Goal: Check status: Check status

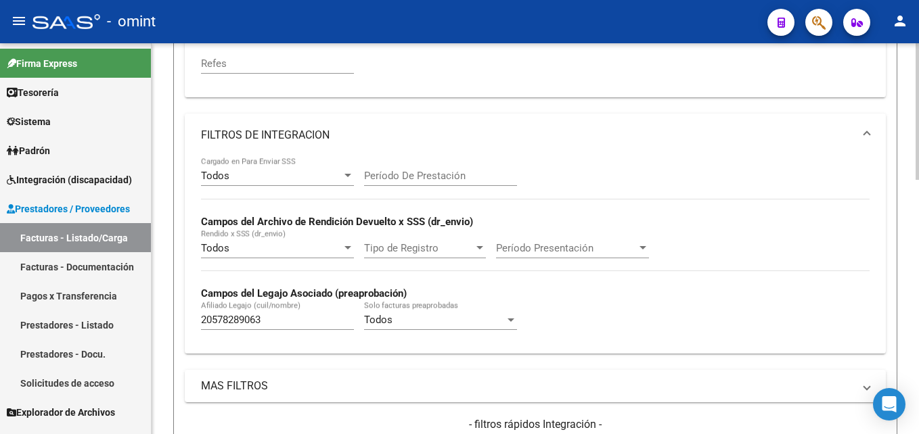
scroll to position [303, 0]
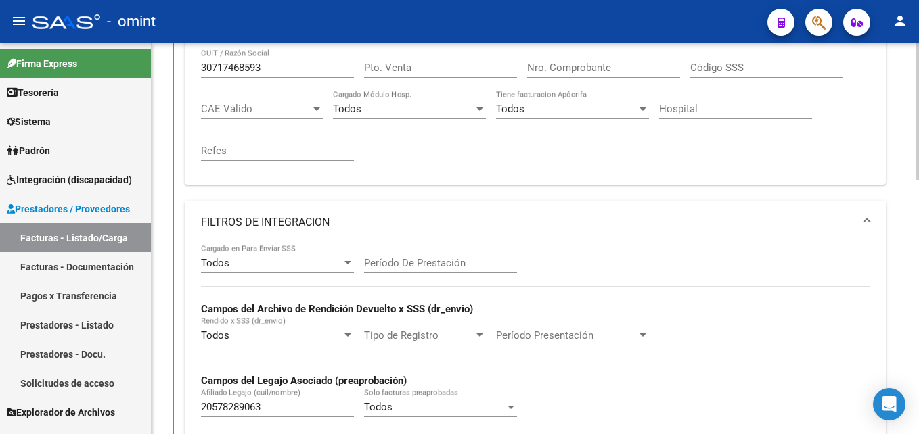
click at [464, 278] on div "Período De Prestación" at bounding box center [440, 265] width 153 height 42
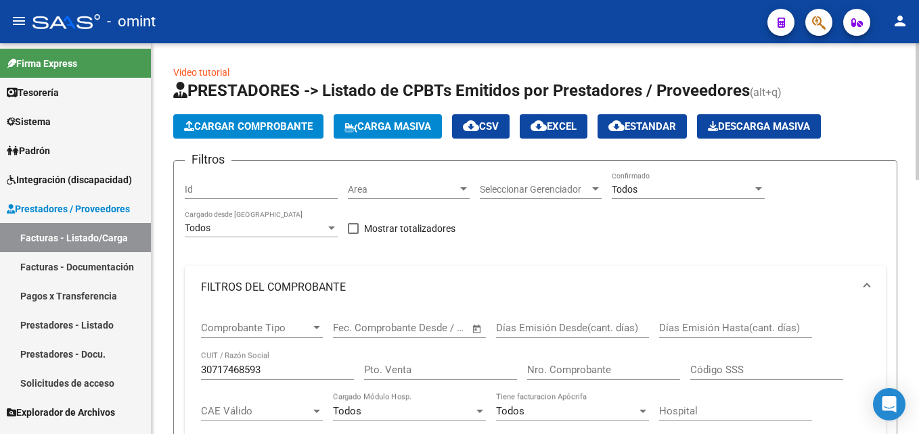
click at [464, 278] on mat-expansion-panel-header "FILTROS DEL COMPROBANTE" at bounding box center [535, 287] width 701 height 43
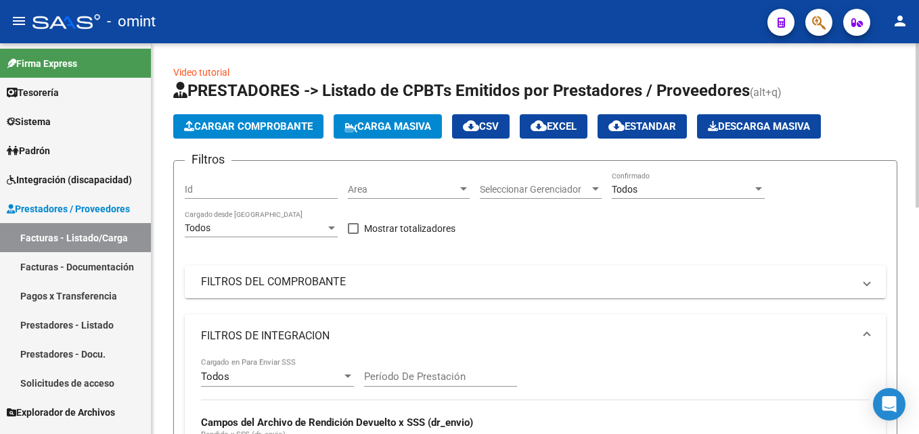
click at [279, 288] on mat-panel-title "FILTROS DEL COMPROBANTE" at bounding box center [527, 282] width 652 height 15
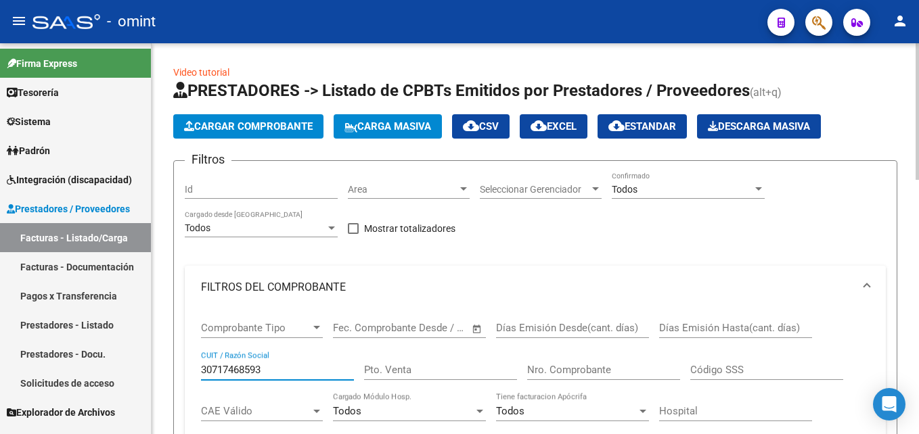
click at [238, 371] on input "30717468593" at bounding box center [277, 370] width 153 height 12
paste input "23318597804"
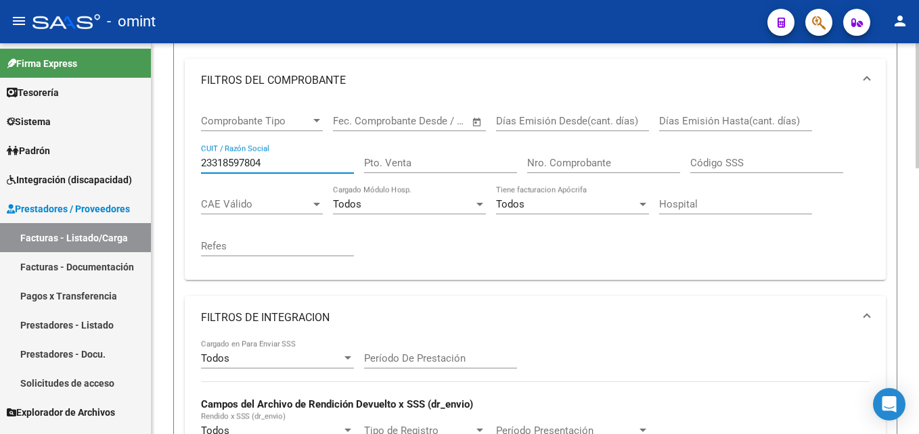
scroll to position [206, 0]
click at [235, 164] on input "23318597804" at bounding box center [277, 164] width 153 height 12
paste input "7386889282"
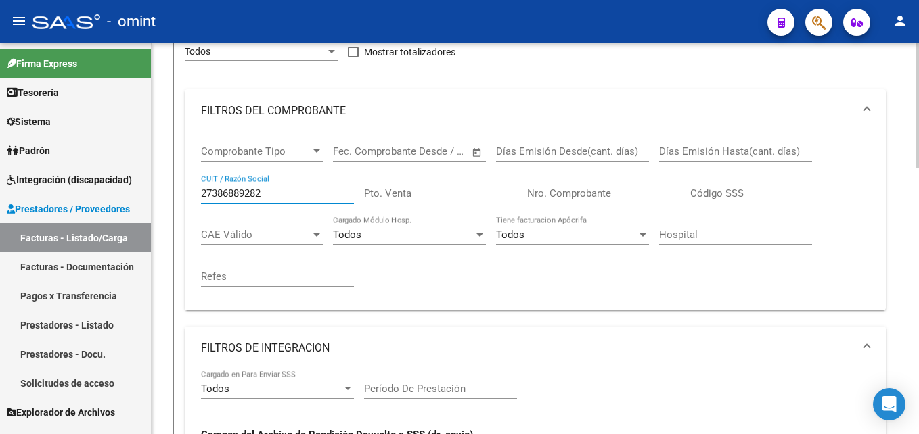
scroll to position [177, 0]
click at [234, 200] on div "27386889282 CUIT / Razón Social" at bounding box center [277, 188] width 153 height 29
click at [217, 196] on input "27386889282" at bounding box center [277, 193] width 153 height 12
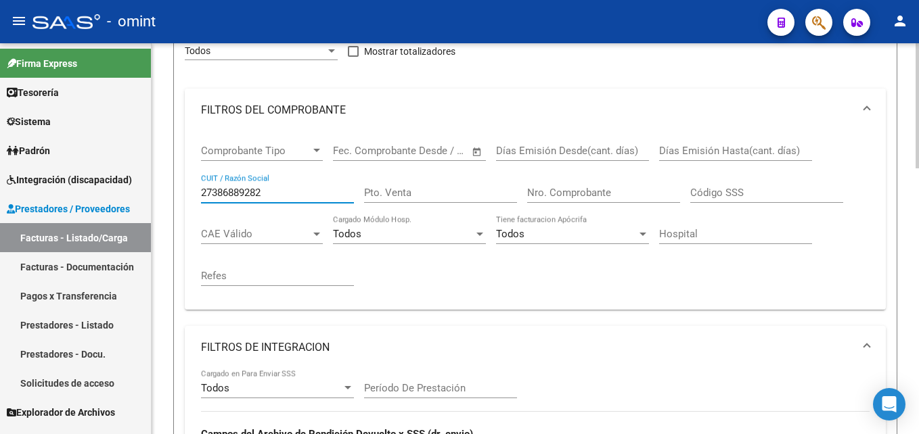
paste input "19276543"
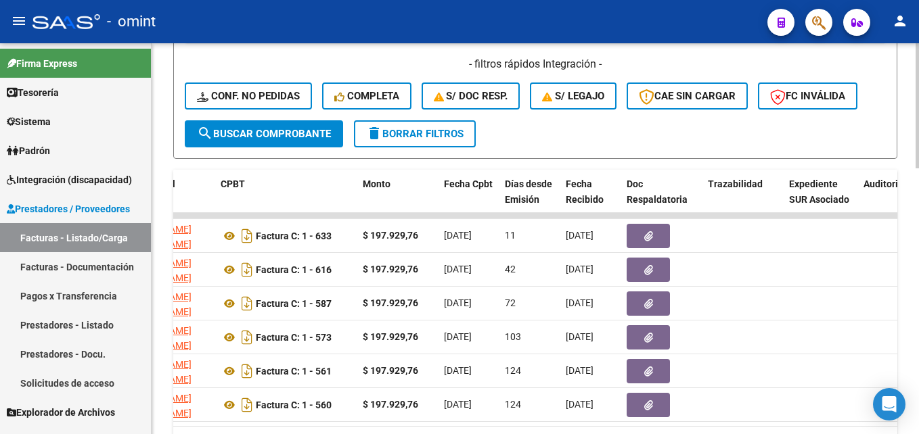
scroll to position [830, 0]
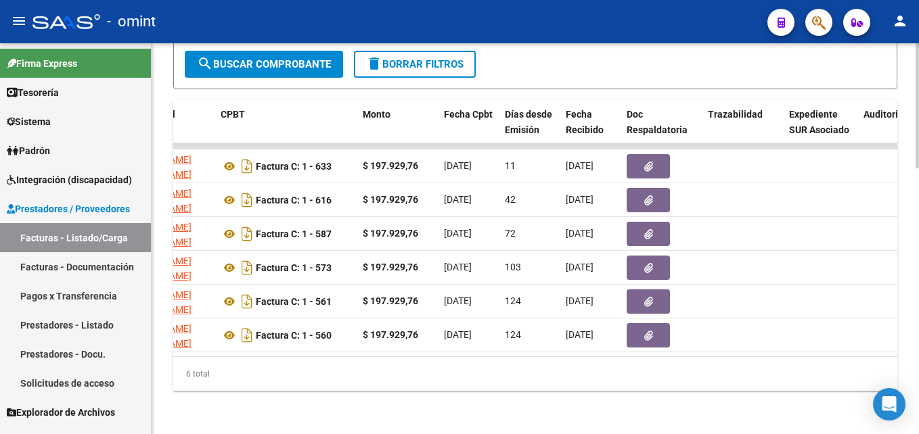
type input "27319276543"
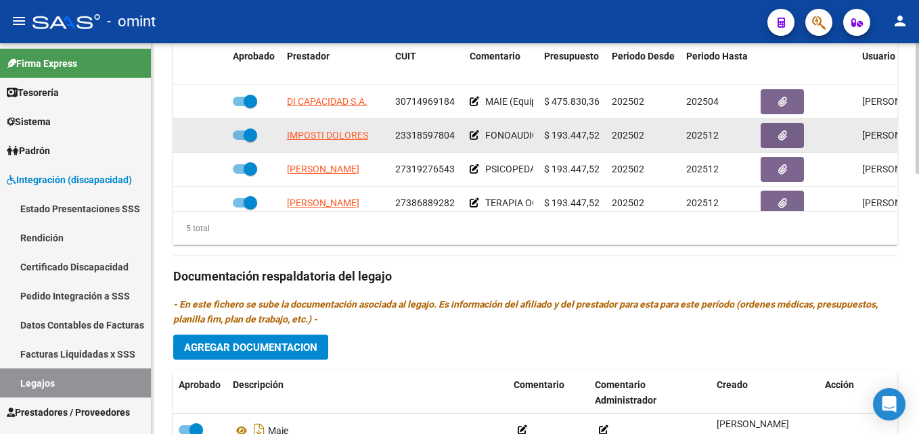
click at [422, 136] on span "23318597804" at bounding box center [425, 135] width 60 height 11
click at [426, 140] on span "23318597804" at bounding box center [425, 135] width 60 height 11
click at [412, 135] on span "23318597804" at bounding box center [425, 135] width 60 height 11
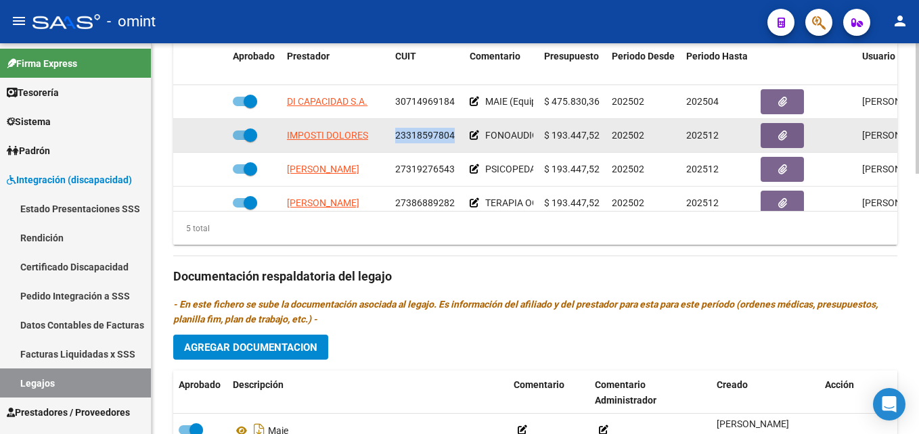
click at [418, 139] on span "23318597804" at bounding box center [425, 135] width 60 height 11
click at [412, 137] on span "23318597804" at bounding box center [425, 135] width 60 height 11
copy span "23318597804"
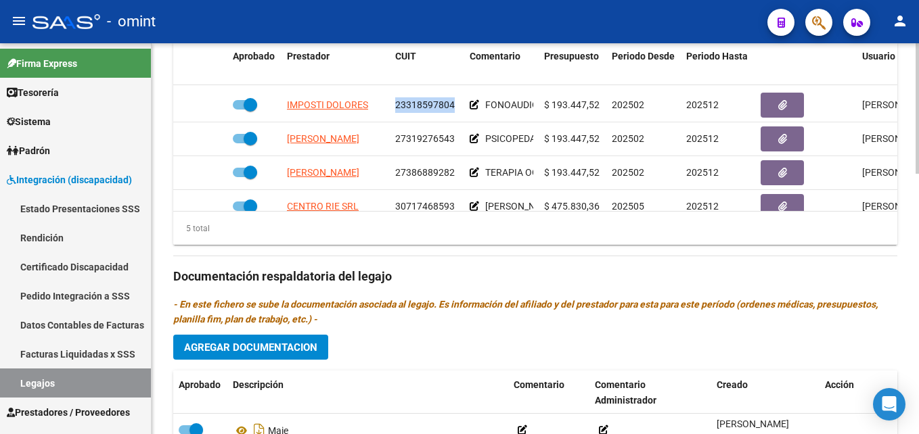
scroll to position [58, 0]
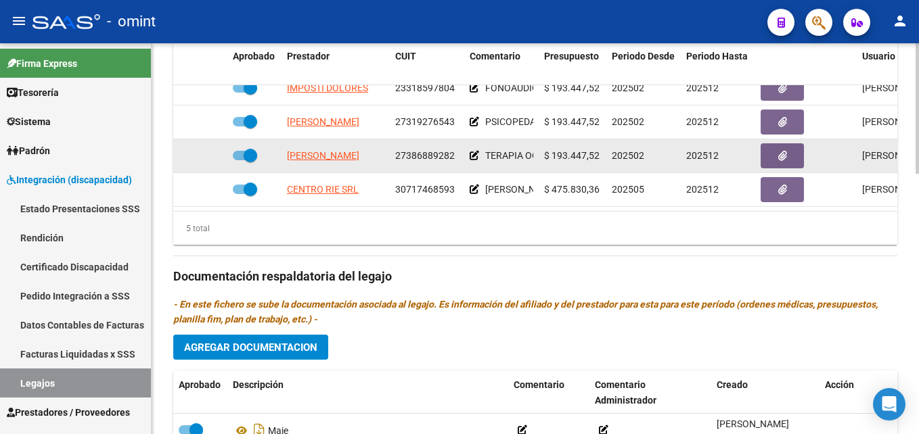
click at [418, 150] on span "27386889282" at bounding box center [425, 155] width 60 height 11
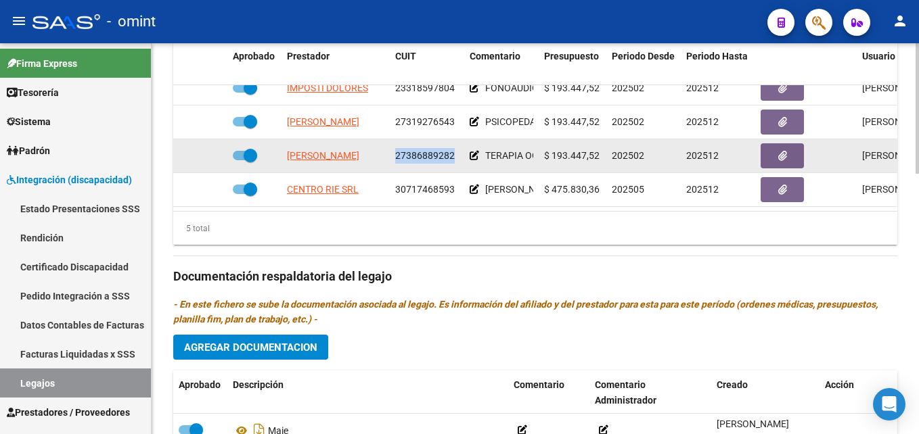
copy span "27386889282"
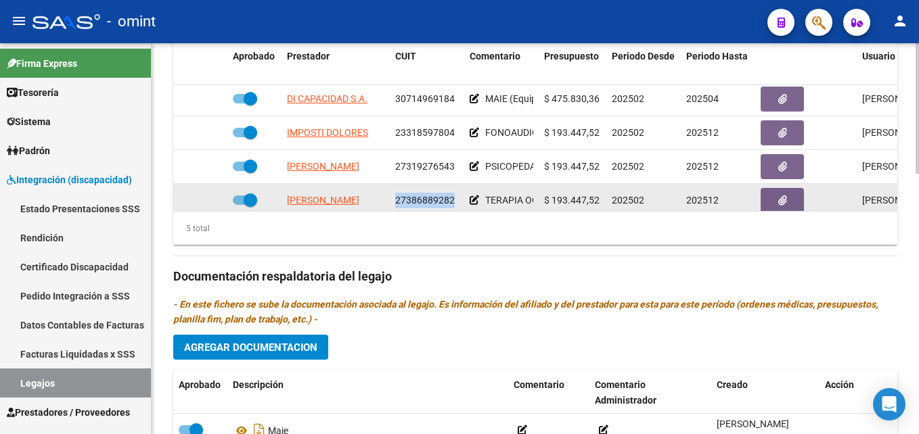
scroll to position [0, 0]
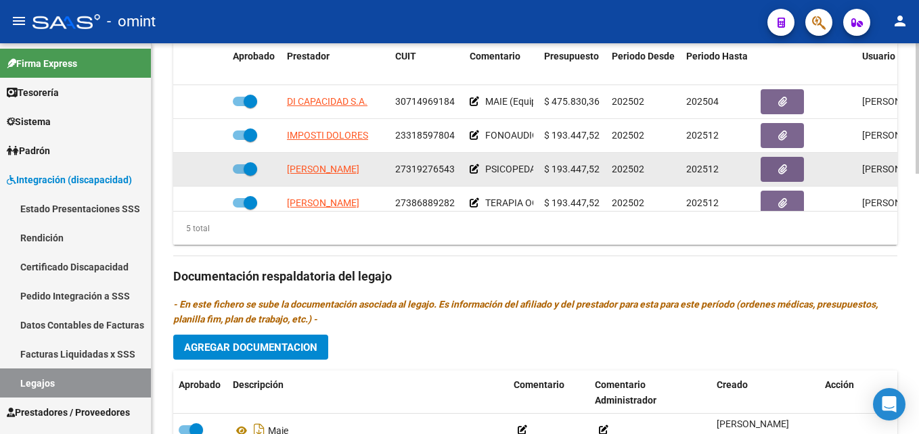
click at [440, 172] on span "27319276543" at bounding box center [425, 169] width 60 height 11
copy span "27319276543"
